Goal: Navigation & Orientation: Go to known website

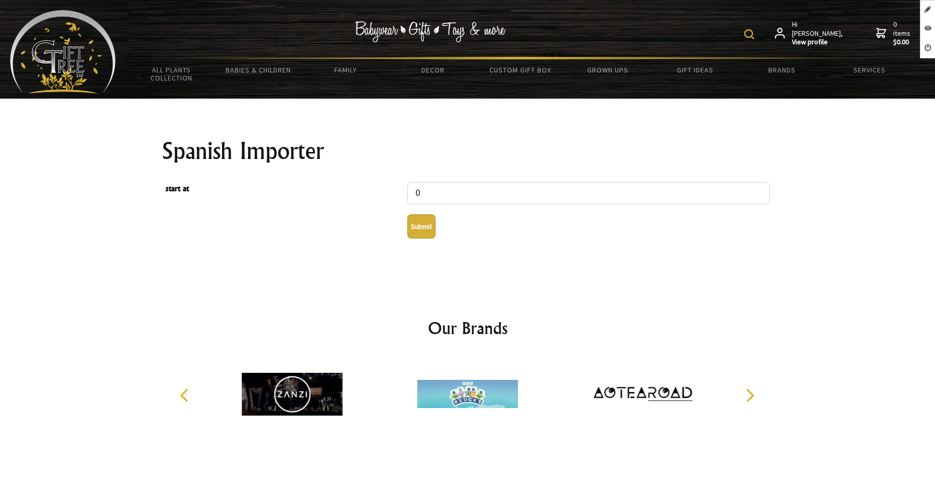
click at [428, 230] on button "Submit" at bounding box center [421, 226] width 28 height 24
click at [409, 224] on button "Submit" at bounding box center [421, 226] width 28 height 24
